Goal: Complete application form

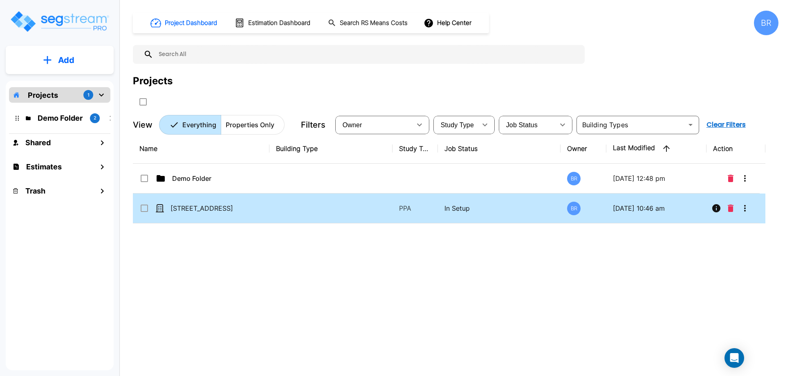
click at [220, 214] on td "[STREET_ADDRESS]" at bounding box center [201, 208] width 137 height 30
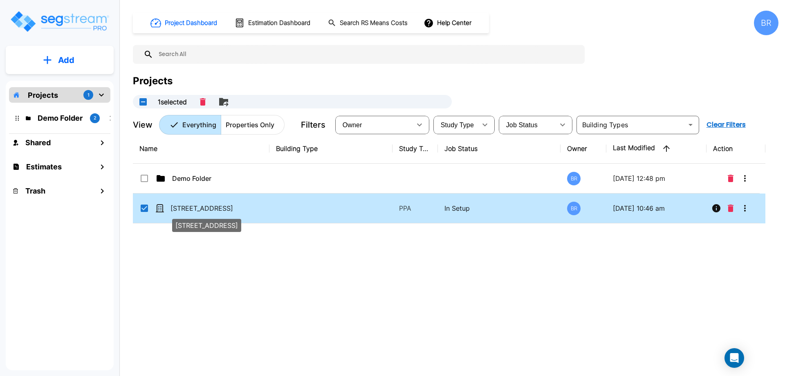
click at [225, 210] on p "[STREET_ADDRESS]" at bounding box center [212, 208] width 82 height 10
click at [218, 210] on p "[STREET_ADDRESS]" at bounding box center [212, 208] width 82 height 10
checkbox input "false"
click at [218, 210] on p "[STREET_ADDRESS]" at bounding box center [212, 208] width 82 height 10
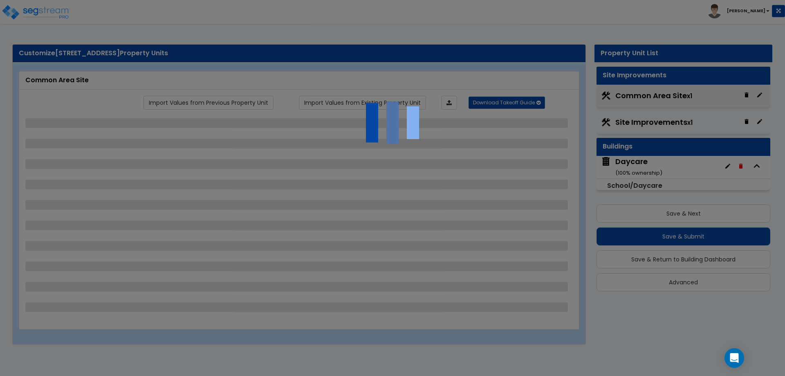
select select "2"
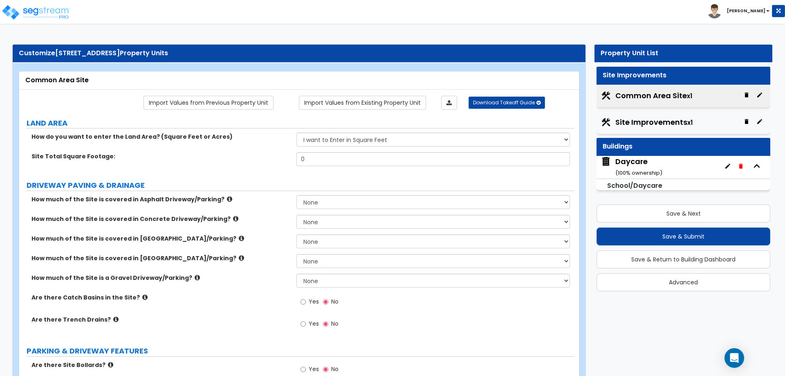
click at [667, 166] on div "Daycare ( 100 % ownership)" at bounding box center [684, 167] width 174 height 22
click at [626, 168] on div "Daycare ( 100 % ownership)" at bounding box center [639, 166] width 47 height 21
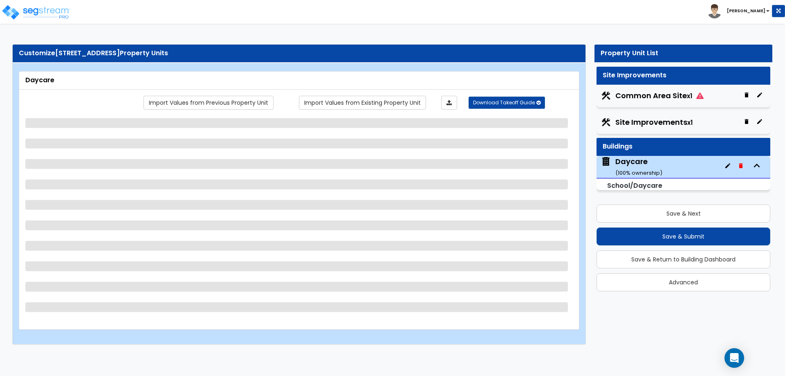
select select "7"
select select "1"
select select "2"
select select "1"
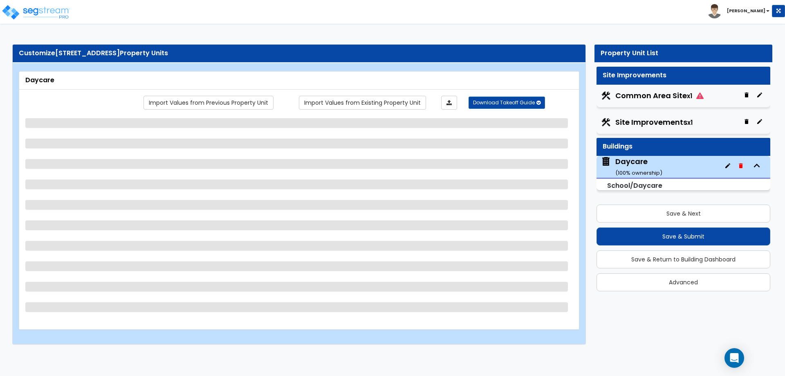
select select "2"
select select "1"
select select "2"
select select "1"
select select "2"
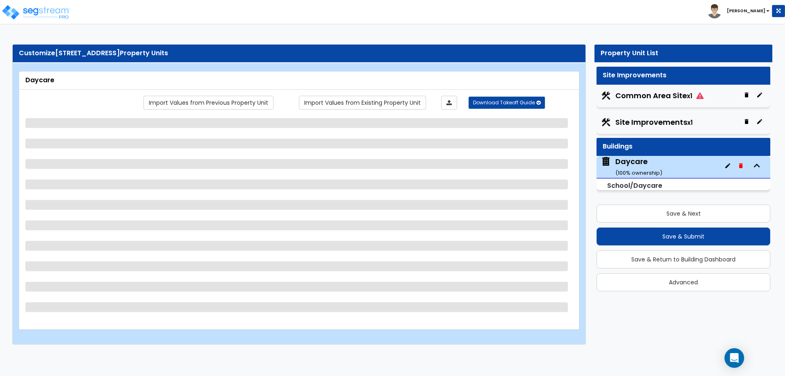
select select "1"
select select "2"
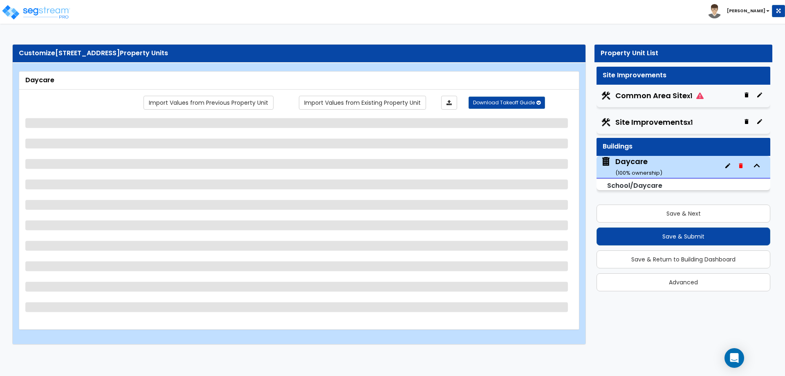
select select "1"
select select "3"
select select "1"
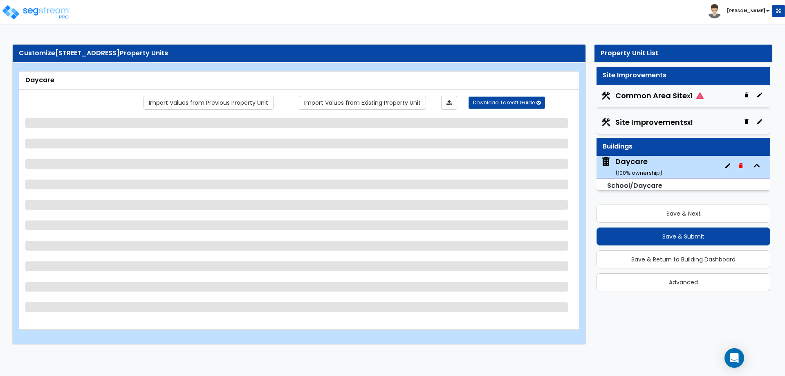
select select "1"
select select "2"
select select "1"
select select "2"
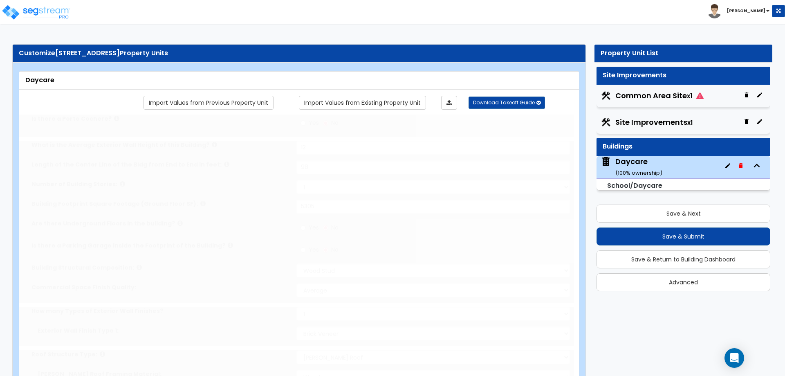
radio input "true"
select select "1"
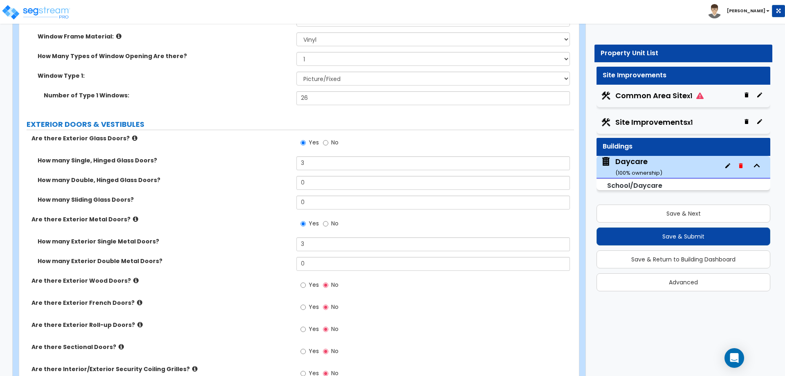
scroll to position [941, 0]
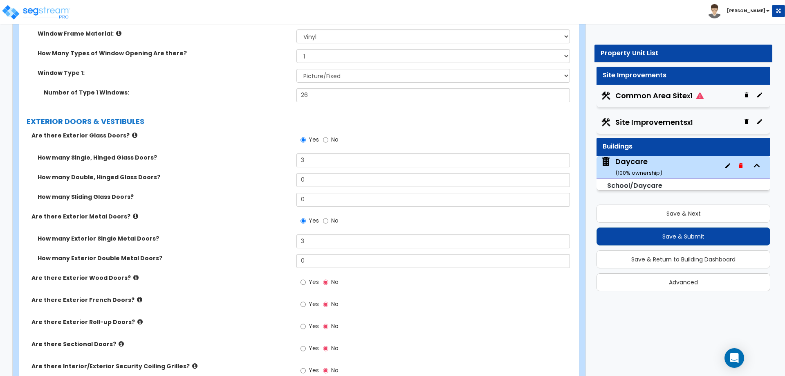
click at [223, 297] on label "Are there Exterior French Doors?" at bounding box center [160, 300] width 259 height 8
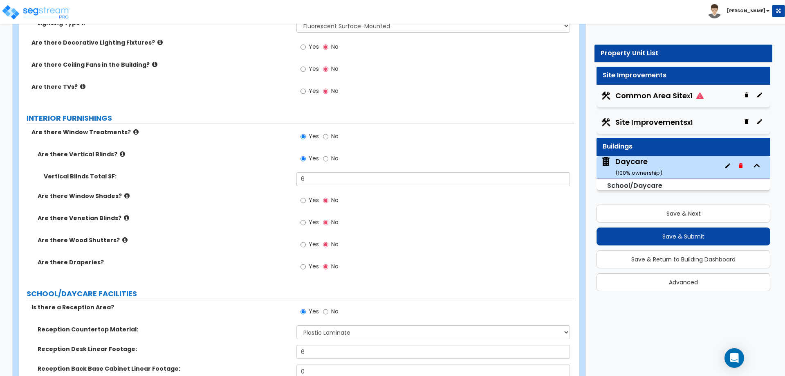
scroll to position [1677, 0]
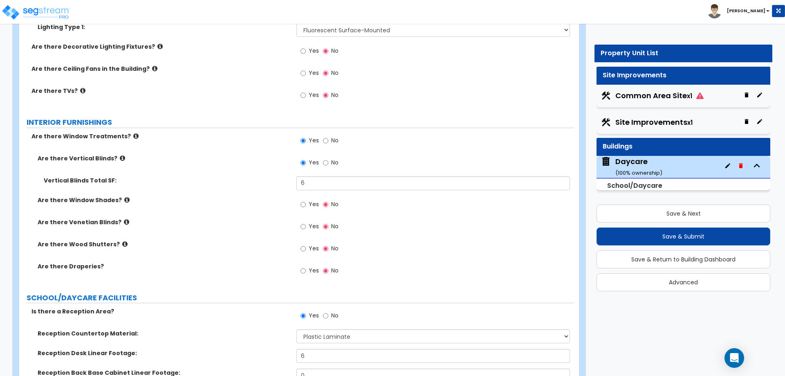
click at [120, 159] on label "Are there Vertical Blinds?" at bounding box center [164, 158] width 253 height 8
click at [120, 160] on icon at bounding box center [122, 158] width 5 height 6
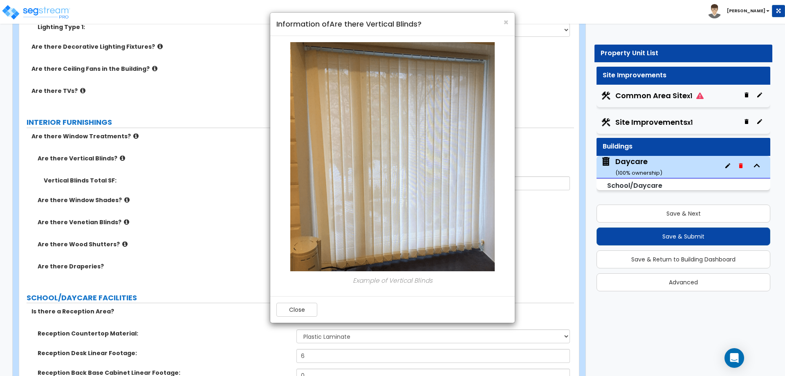
click at [503, 24] on h4 "Information of Are there Vertical Blinds?" at bounding box center [393, 24] width 232 height 11
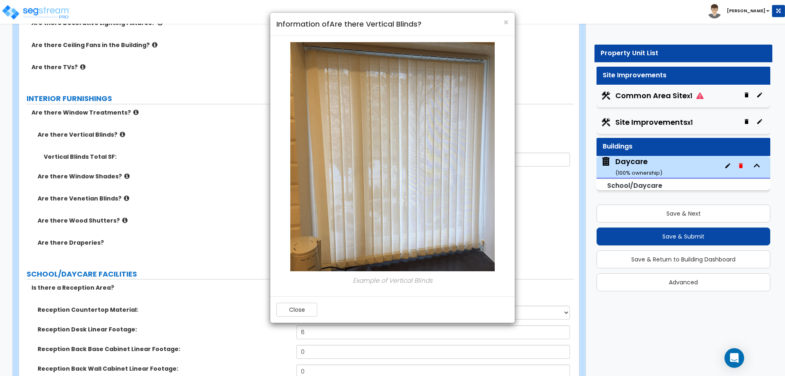
scroll to position [1718, 0]
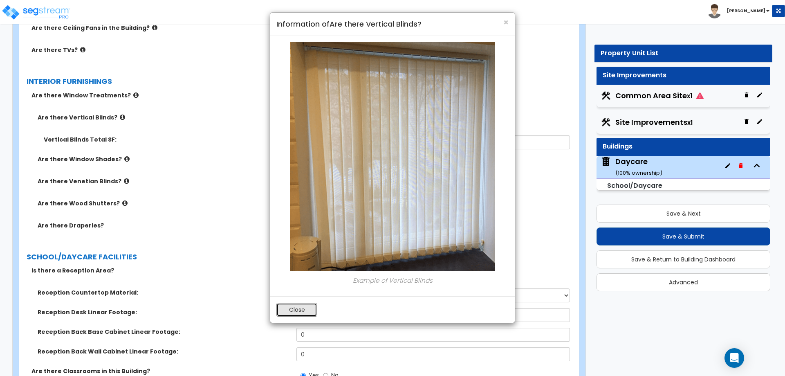
click at [286, 303] on button "Close" at bounding box center [297, 310] width 41 height 14
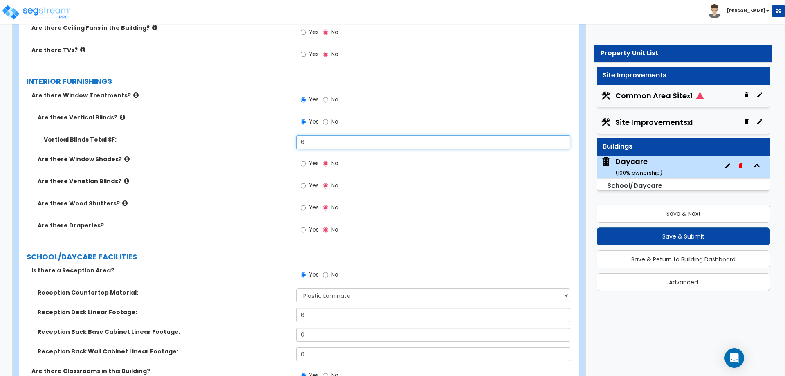
drag, startPoint x: 393, startPoint y: 139, endPoint x: 308, endPoint y: 141, distance: 84.3
click at [309, 142] on input "6" at bounding box center [433, 142] width 273 height 14
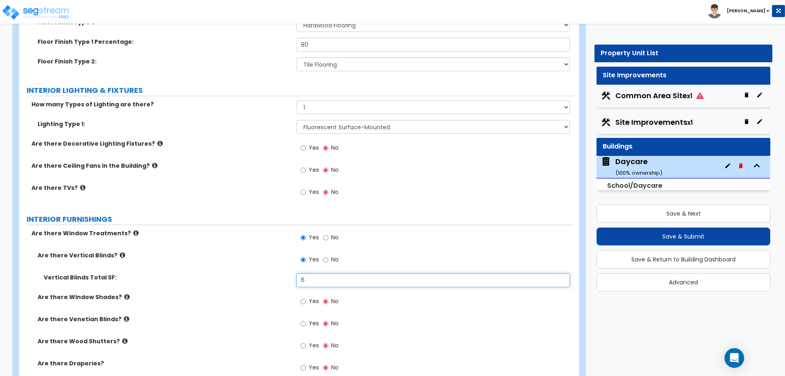
scroll to position [1595, 0]
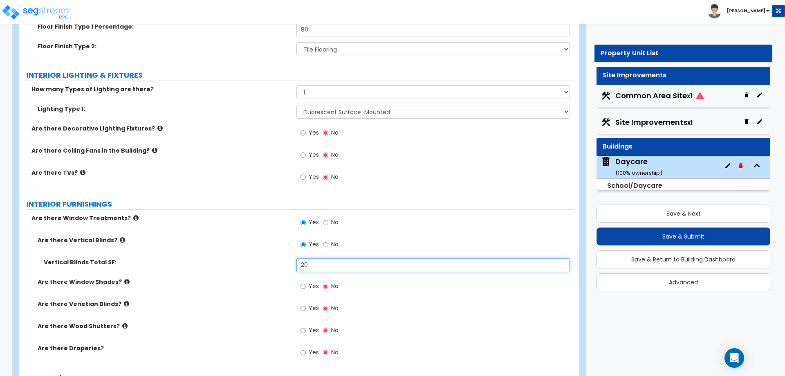
type input "20"
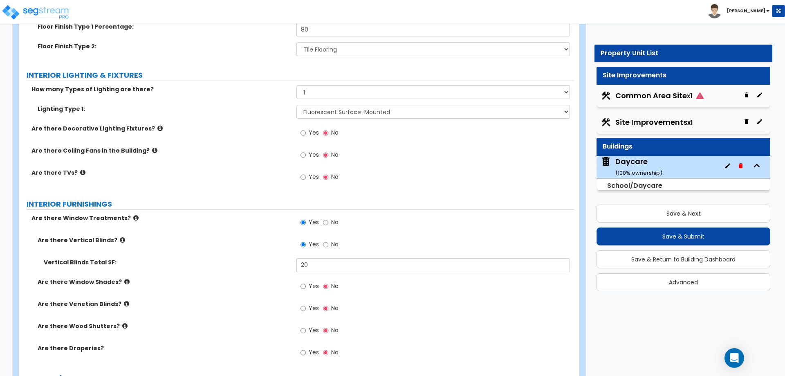
click at [475, 202] on label "INTERIOR FURNISHINGS" at bounding box center [301, 204] width 548 height 11
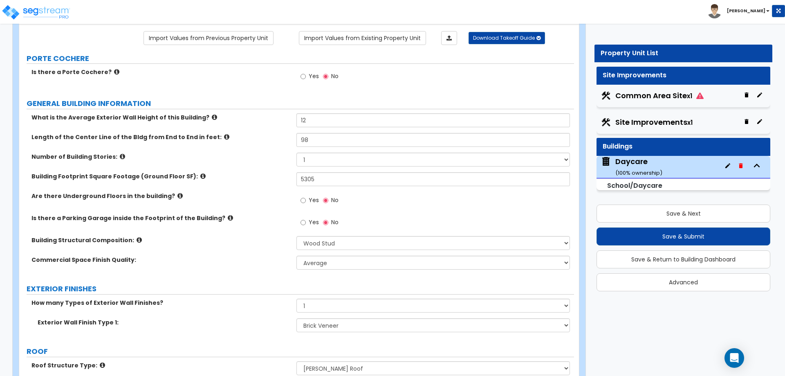
scroll to position [0, 0]
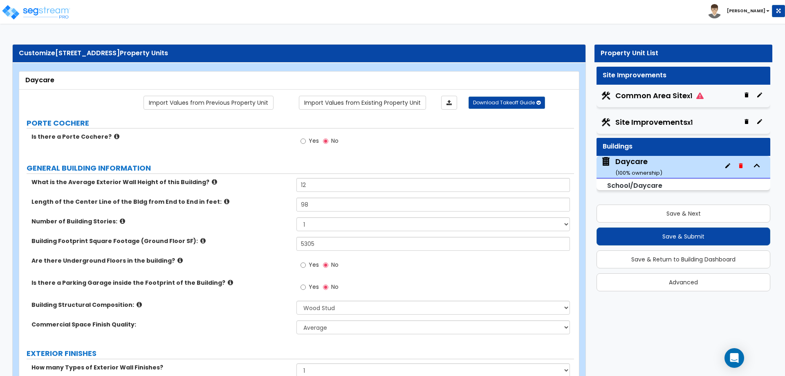
drag, startPoint x: 375, startPoint y: 235, endPoint x: 377, endPoint y: 102, distance: 133.0
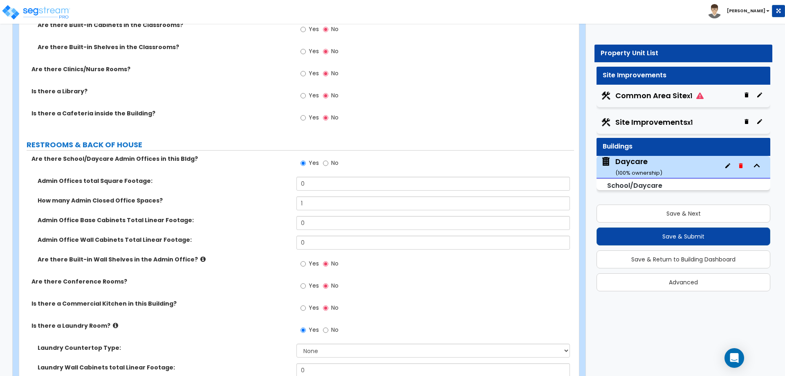
scroll to position [2168, 0]
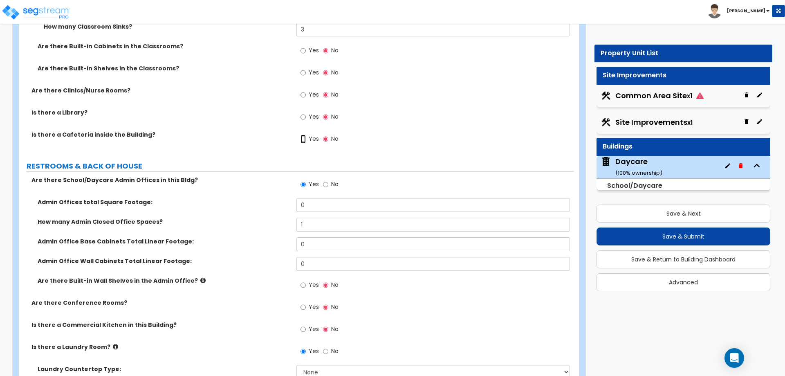
click at [302, 139] on input "Yes" at bounding box center [303, 139] width 5 height 9
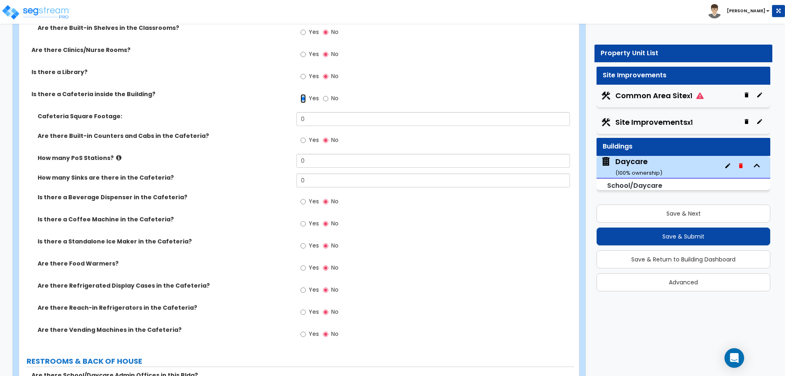
scroll to position [2209, 0]
click at [116, 157] on icon at bounding box center [118, 157] width 5 height 6
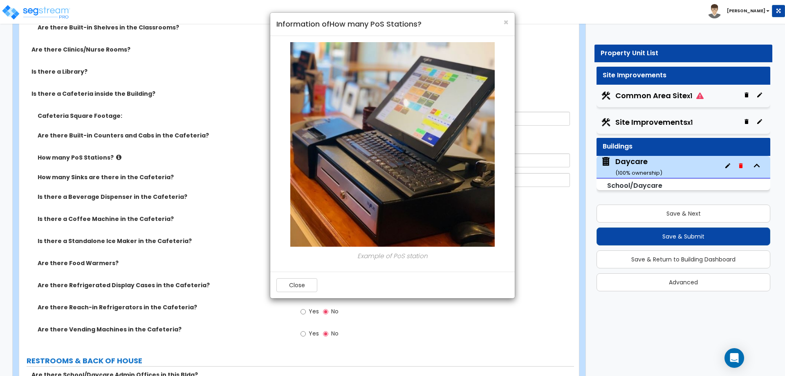
click at [501, 22] on h4 "Information of How many PoS Stations?" at bounding box center [393, 24] width 232 height 11
click at [503, 22] on h4 "Information of How many PoS Stations?" at bounding box center [393, 24] width 232 height 11
click at [504, 22] on span "×" at bounding box center [506, 22] width 5 height 12
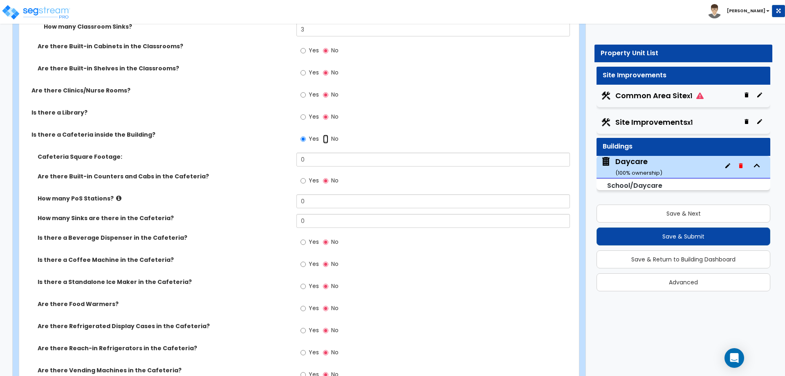
click at [324, 139] on input "No" at bounding box center [325, 139] width 5 height 9
radio input "false"
radio input "true"
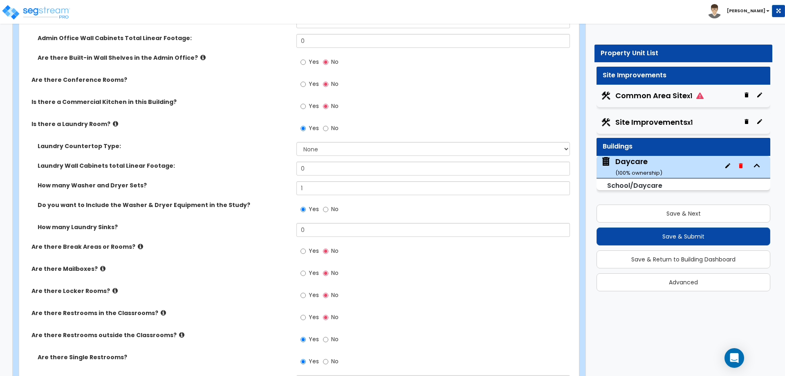
scroll to position [2413, 0]
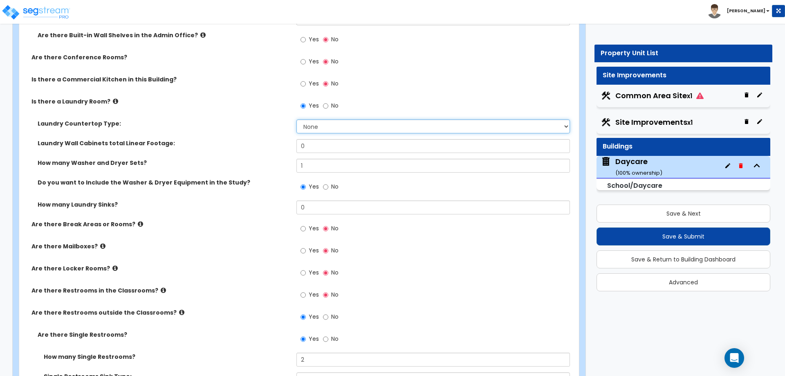
click at [317, 124] on select "None Plastic Laminate Solid Surface Stone Quartz Marble Tile Wood Stainless Ste…" at bounding box center [433, 126] width 273 height 14
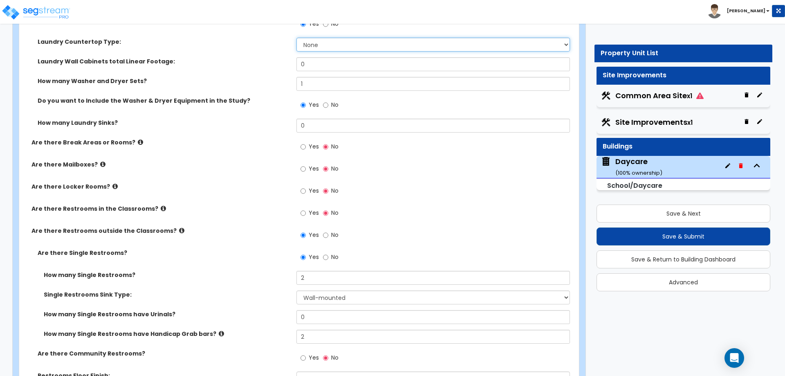
scroll to position [2536, 0]
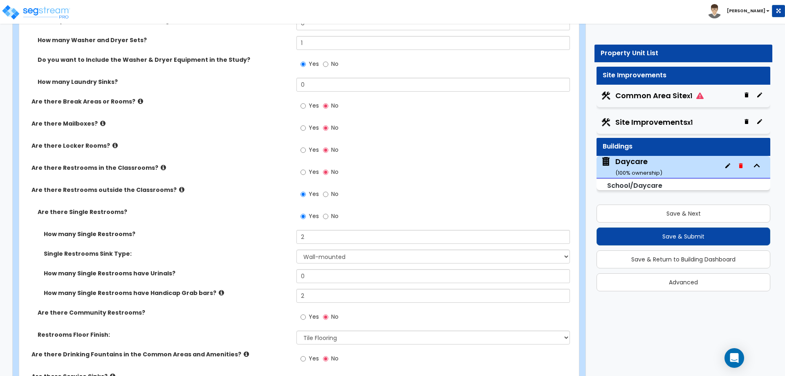
click at [138, 100] on icon at bounding box center [140, 101] width 5 height 6
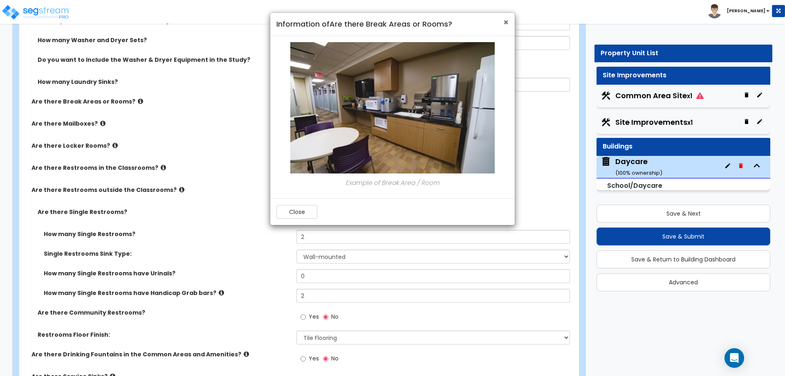
click at [506, 24] on span "×" at bounding box center [506, 22] width 5 height 12
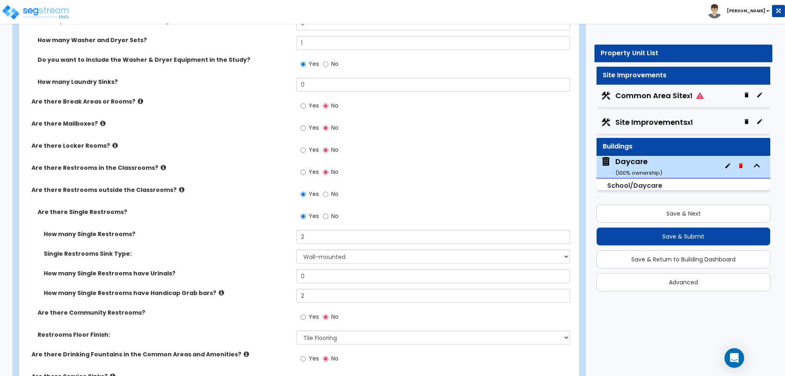
click at [101, 126] on label "Are there Mailboxes?" at bounding box center [160, 123] width 259 height 8
click at [100, 124] on icon at bounding box center [102, 123] width 5 height 6
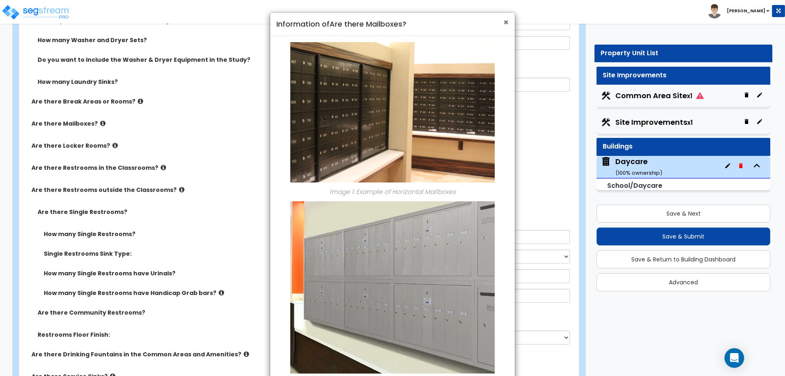
click at [504, 26] on span "×" at bounding box center [506, 22] width 5 height 12
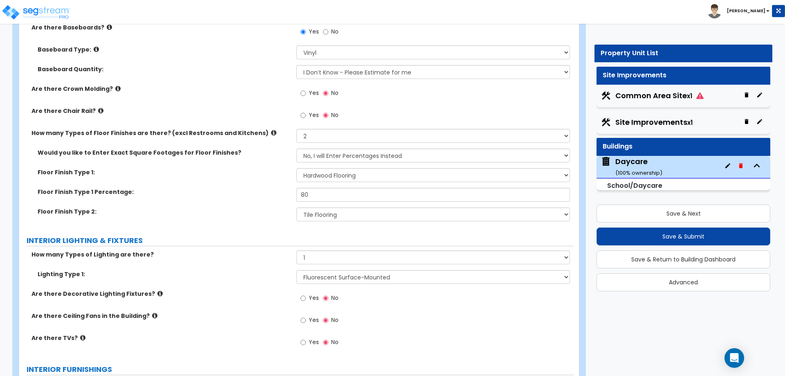
scroll to position [1432, 0]
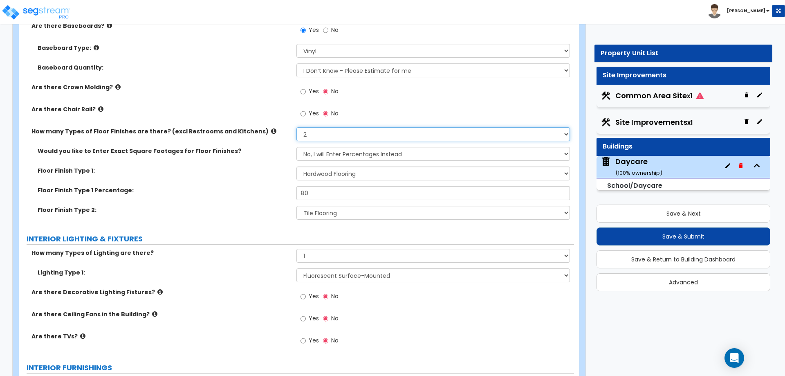
click at [369, 130] on select "None 1 2 3 4" at bounding box center [433, 134] width 273 height 14
select select "1"
click at [297, 127] on select "None 1 2 3 4" at bounding box center [433, 134] width 273 height 14
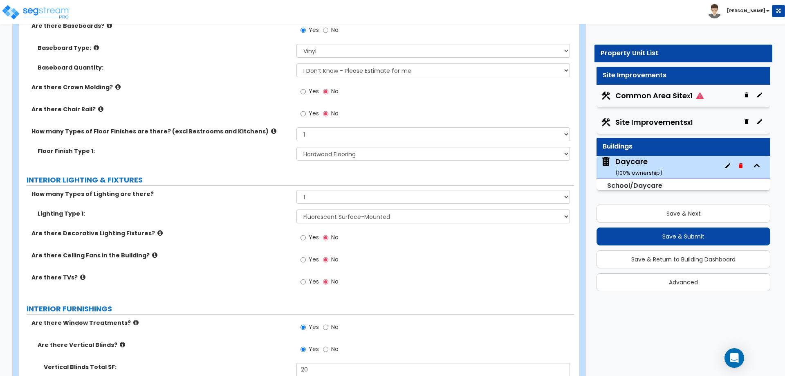
click at [409, 176] on label "INTERIOR LIGHTING & FIXTURES" at bounding box center [301, 180] width 548 height 11
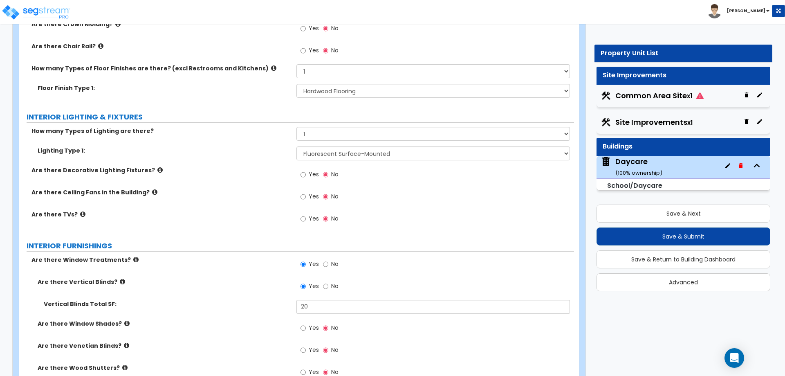
scroll to position [1473, 0]
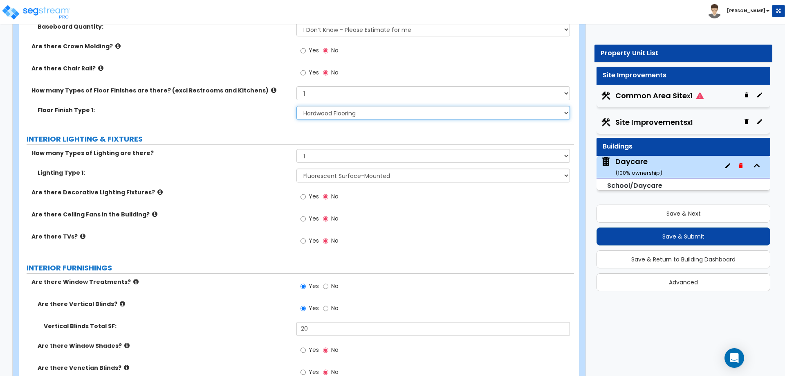
click at [349, 117] on select "None Tile Flooring Hardwood Flooring Resilient Laminate Flooring VCT Flooring S…" at bounding box center [433, 113] width 273 height 14
click at [297, 106] on select "None Tile Flooring Hardwood Flooring Resilient Laminate Flooring VCT Flooring S…" at bounding box center [433, 113] width 273 height 14
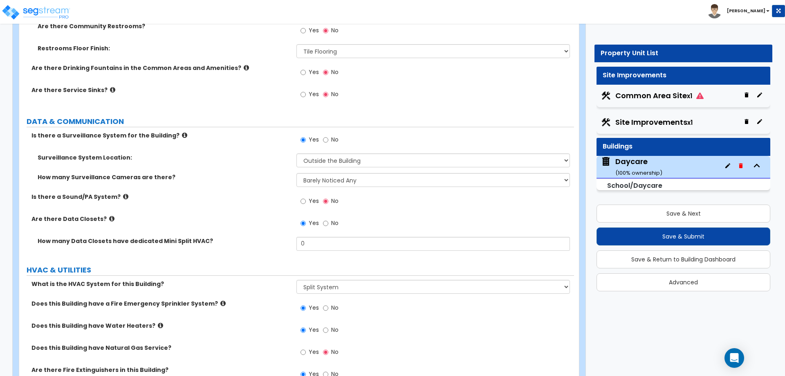
scroll to position [2782, 0]
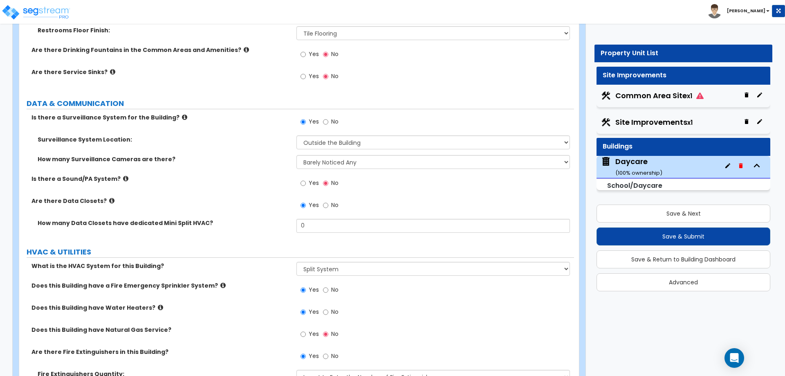
click at [396, 191] on div "Yes No" at bounding box center [435, 186] width 277 height 22
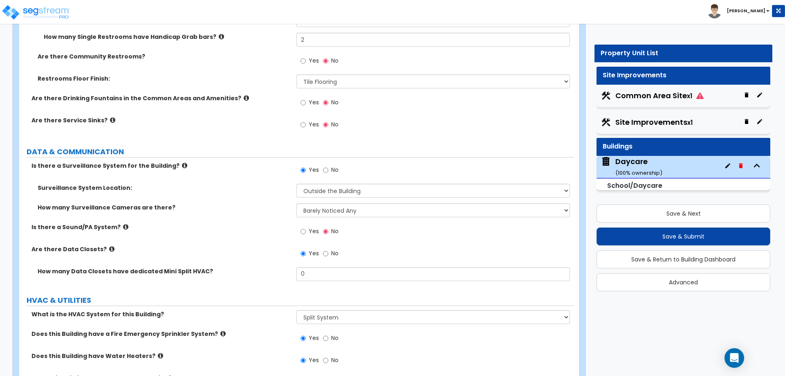
scroll to position [2670, 0]
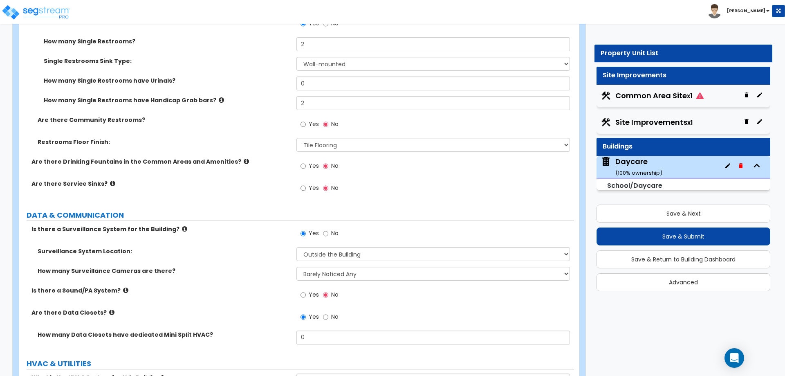
click at [342, 236] on div "Yes No" at bounding box center [320, 234] width 46 height 19
click at [328, 234] on label "No" at bounding box center [331, 234] width 16 height 14
click at [328, 234] on input "No" at bounding box center [325, 233] width 5 height 9
radio input "false"
radio input "true"
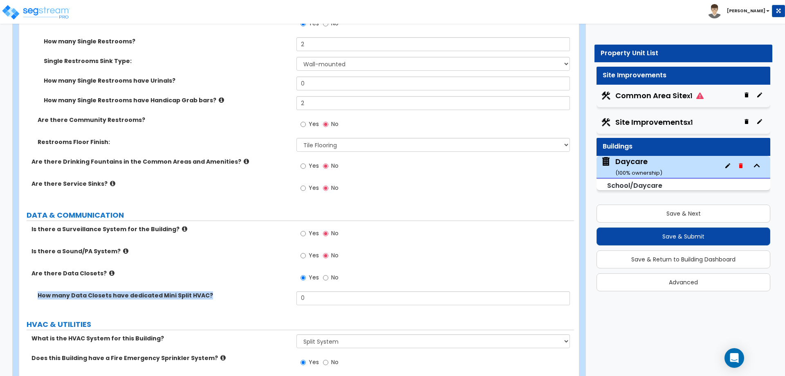
drag, startPoint x: 217, startPoint y: 295, endPoint x: 20, endPoint y: 289, distance: 197.7
click at [25, 289] on div "Is there a Surveillance System for the Building? Yes No Is there a Sound/PA Sys…" at bounding box center [296, 268] width 543 height 86
copy div "How many Data Closets have dedicated Mini Split HVAC?"
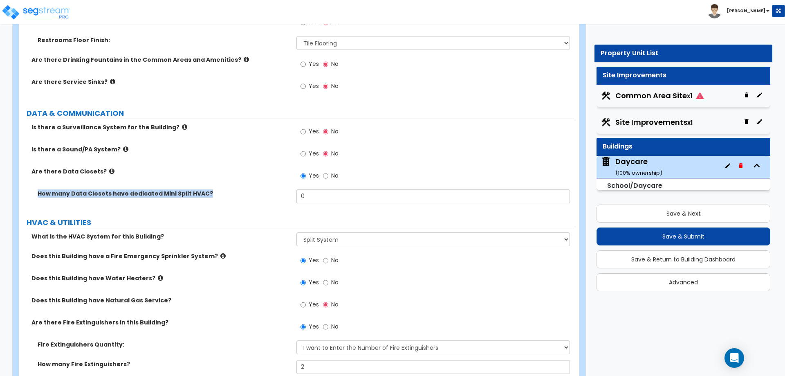
scroll to position [2793, 0]
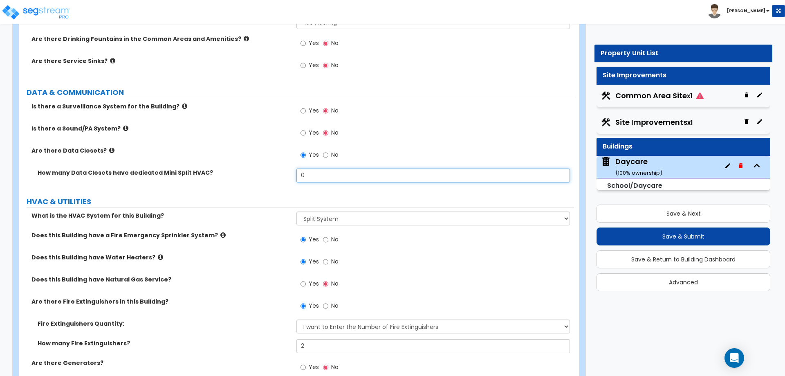
click at [338, 172] on input "0" at bounding box center [433, 176] width 273 height 14
drag, startPoint x: 338, startPoint y: 172, endPoint x: 263, endPoint y: 174, distance: 74.9
click at [263, 174] on div "How many Data Closets have dedicated Mini Split HVAC? 0" at bounding box center [296, 179] width 555 height 20
type input "1"
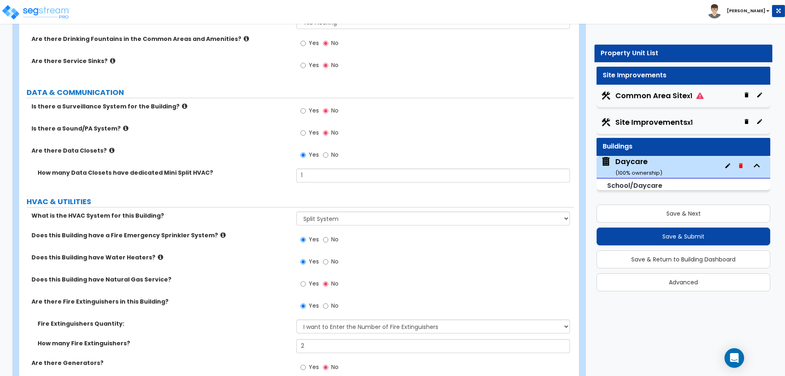
click at [421, 151] on div "Yes No" at bounding box center [435, 157] width 277 height 22
click at [258, 196] on label "HVAC & UTILITIES" at bounding box center [301, 201] width 548 height 11
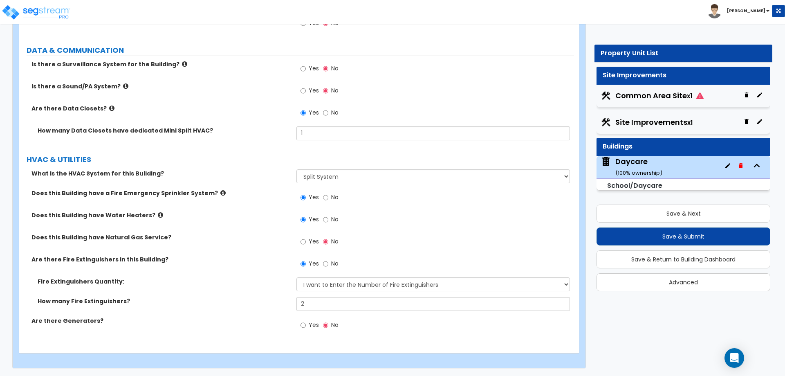
scroll to position [2835, 0]
click at [323, 114] on input "No" at bounding box center [325, 112] width 5 height 9
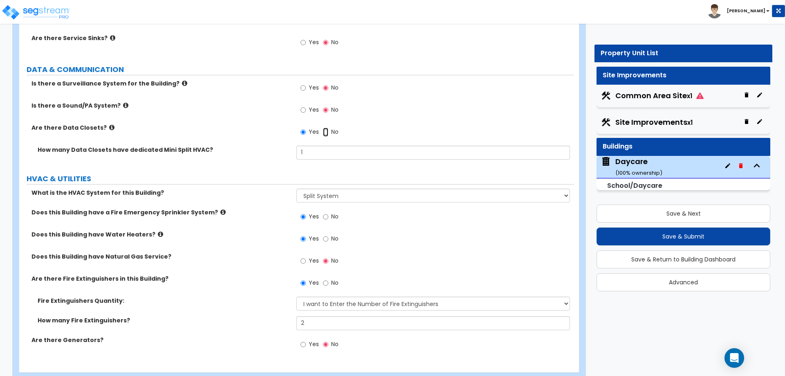
radio input "false"
radio input "true"
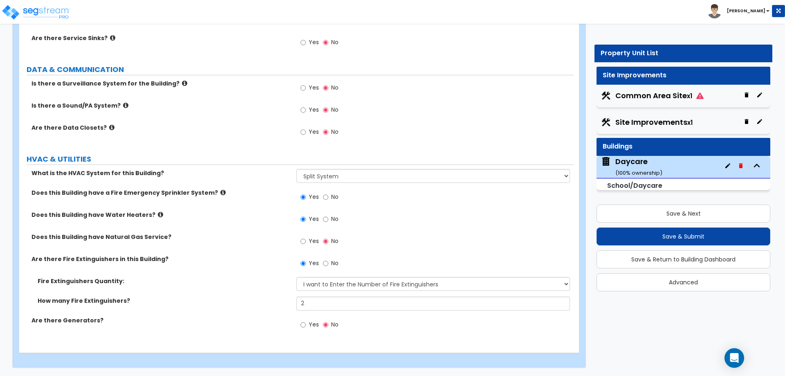
click at [458, 121] on div "Yes No" at bounding box center [435, 112] width 277 height 22
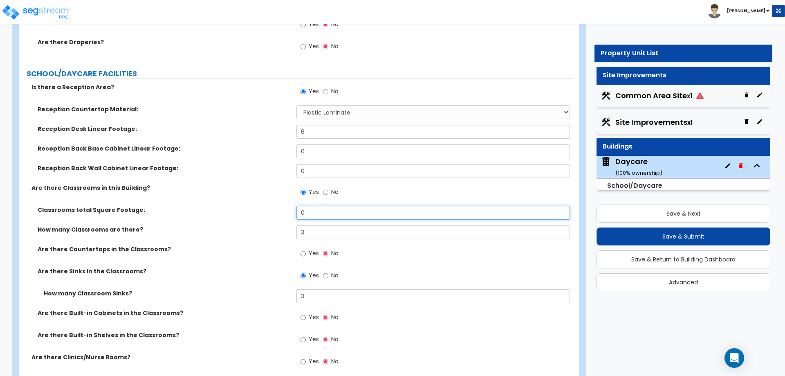
click at [340, 208] on input "0" at bounding box center [433, 213] width 273 height 14
drag, startPoint x: 333, startPoint y: 210, endPoint x: 289, endPoint y: 209, distance: 43.4
click at [289, 211] on div "Classrooms total Square Footage: 0" at bounding box center [296, 216] width 555 height 20
drag, startPoint x: 311, startPoint y: 221, endPoint x: 315, endPoint y: 217, distance: 5.8
click at [311, 220] on div "Classrooms total Square Footage: 0" at bounding box center [296, 216] width 555 height 20
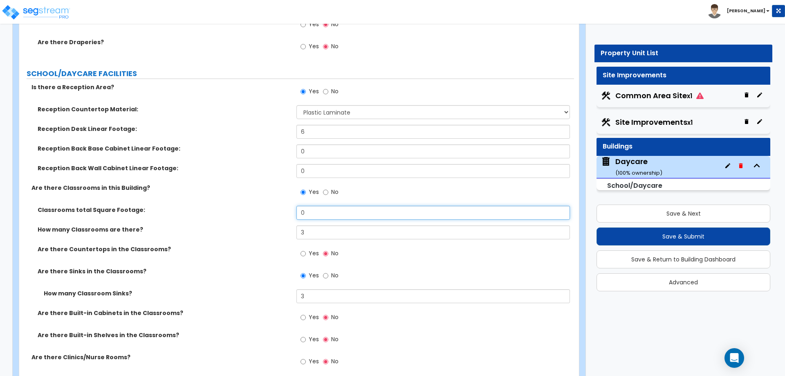
drag, startPoint x: 316, startPoint y: 214, endPoint x: 281, endPoint y: 211, distance: 35.3
click at [281, 213] on div "Classrooms total Square Footage: 0" at bounding box center [296, 216] width 555 height 20
type input "1,768"
click at [399, 253] on div "Yes No" at bounding box center [435, 256] width 277 height 22
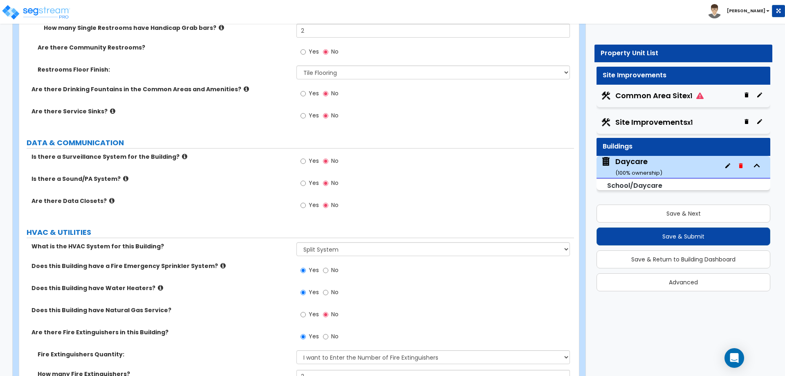
scroll to position [2816, 0]
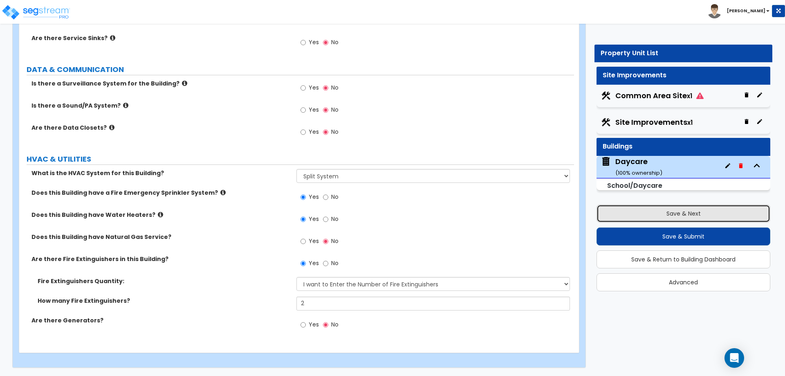
click at [662, 215] on button "Save & Next" at bounding box center [684, 214] width 174 height 18
select select "2"
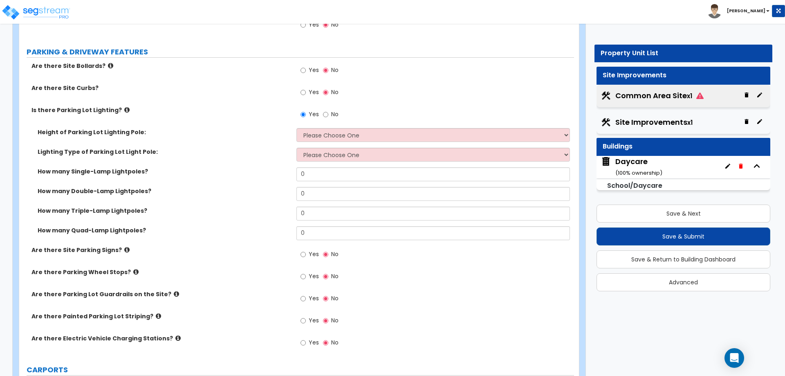
scroll to position [368, 0]
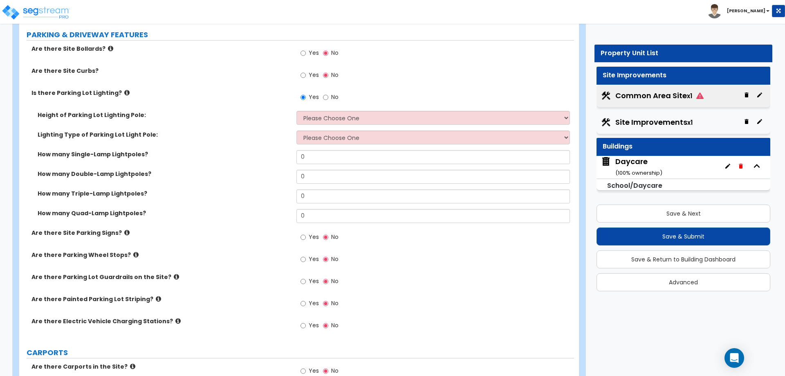
click at [192, 272] on div "Are there Site Bollards? Yes No Are there Site Curbs? Yes No Is there Parking L…" at bounding box center [296, 192] width 543 height 295
